Goal: Navigation & Orientation: Find specific page/section

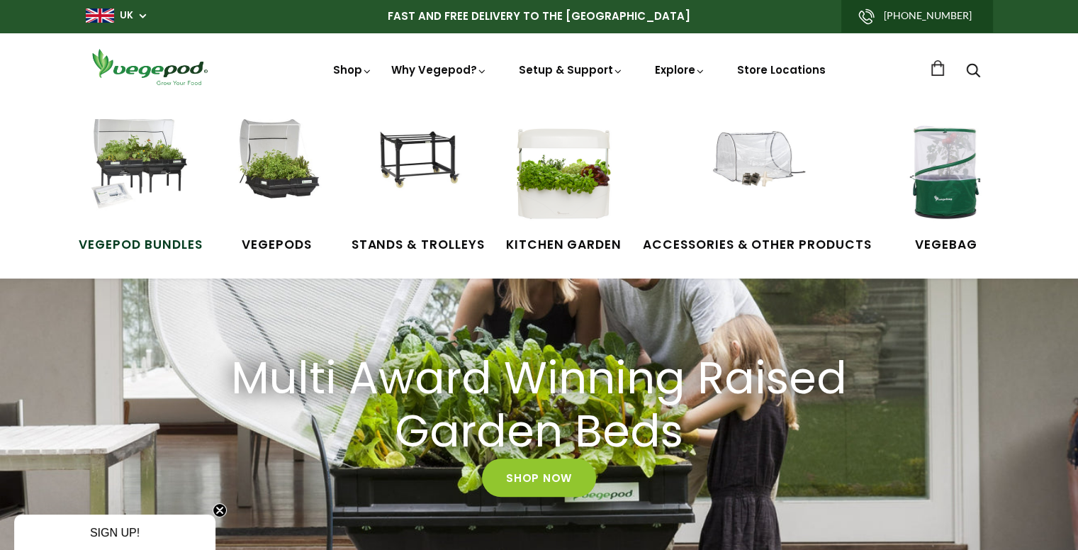
click at [147, 169] on img at bounding box center [140, 172] width 106 height 106
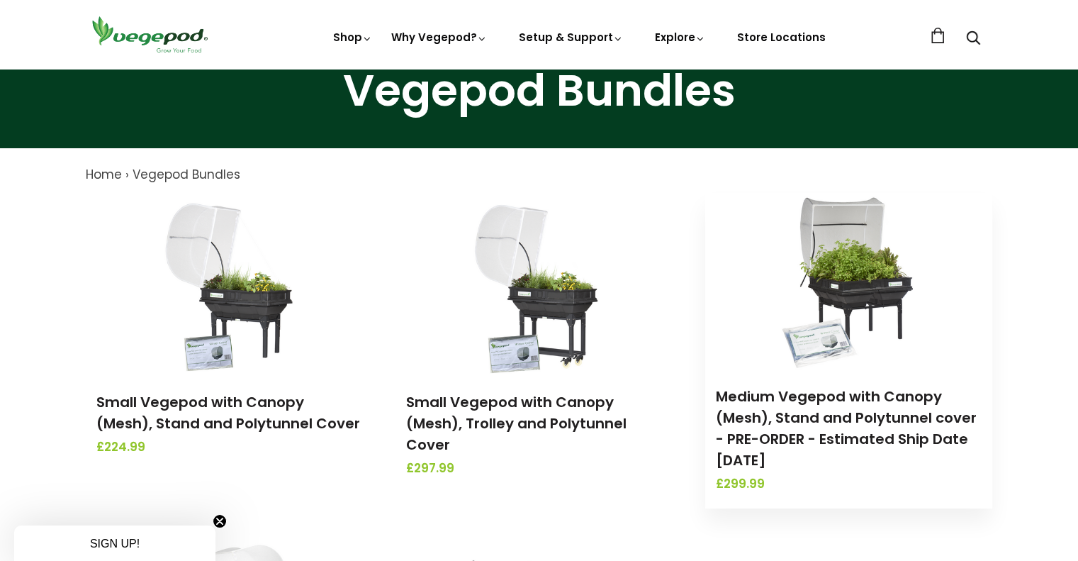
scroll to position [70, 0]
